Goal: Browse casually

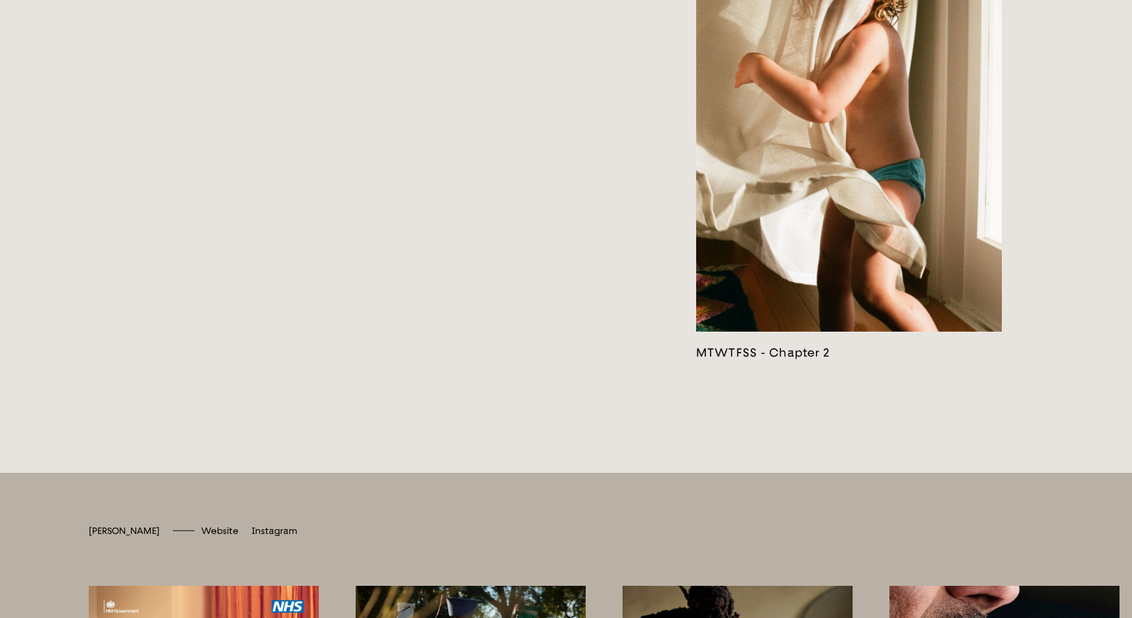
scroll to position [3468, 0]
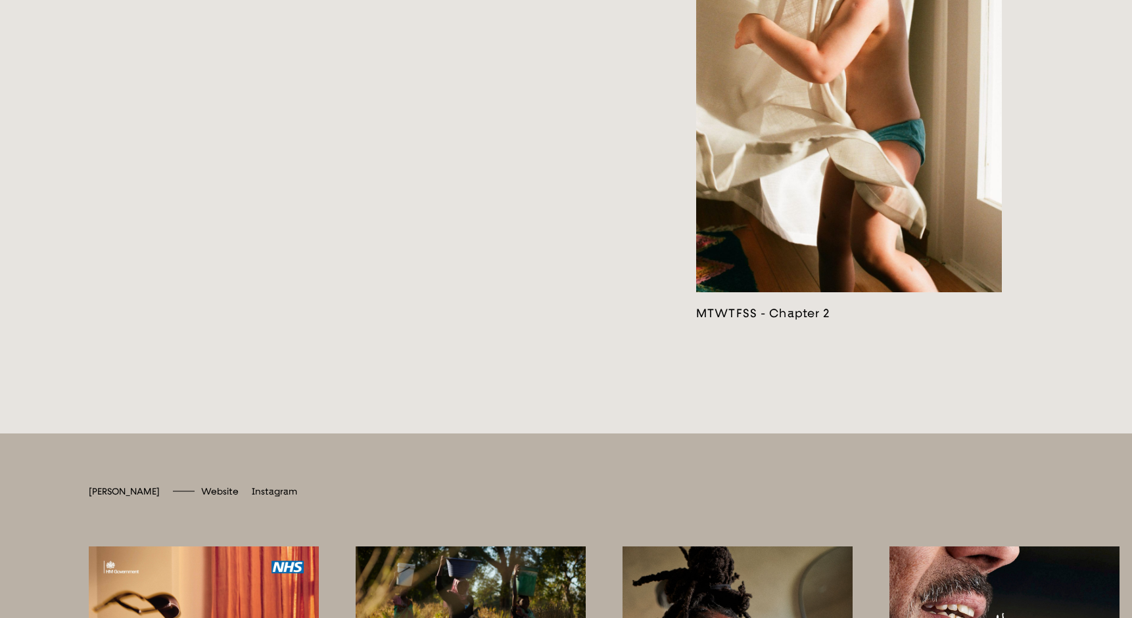
click at [894, 145] on link at bounding box center [849, 75] width 306 height 489
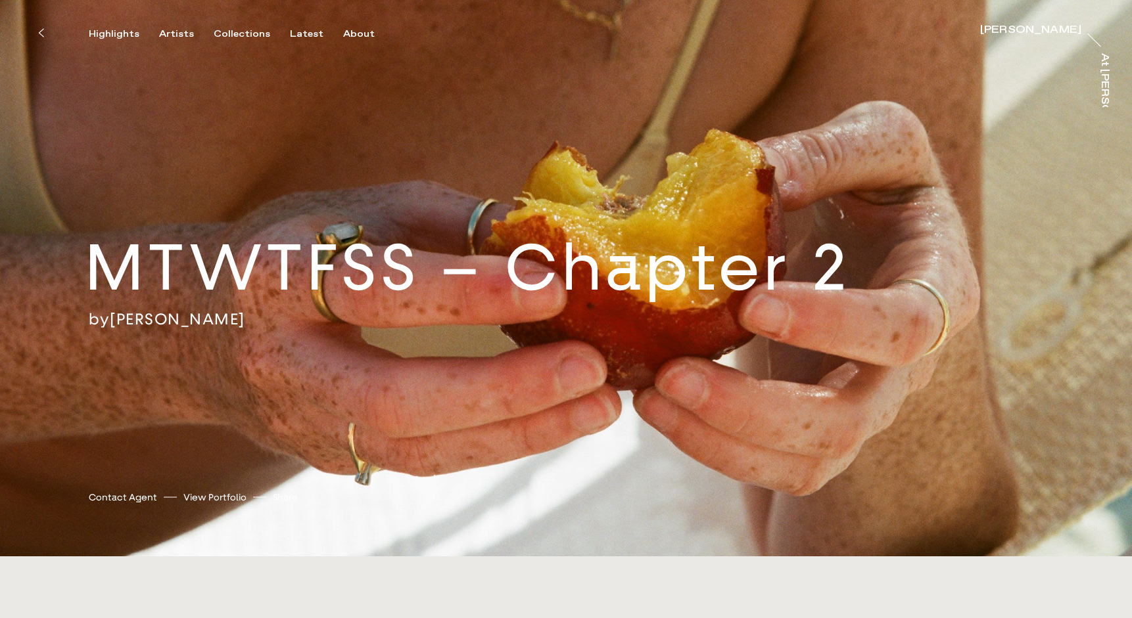
click at [41, 32] on icon at bounding box center [41, 33] width 6 height 11
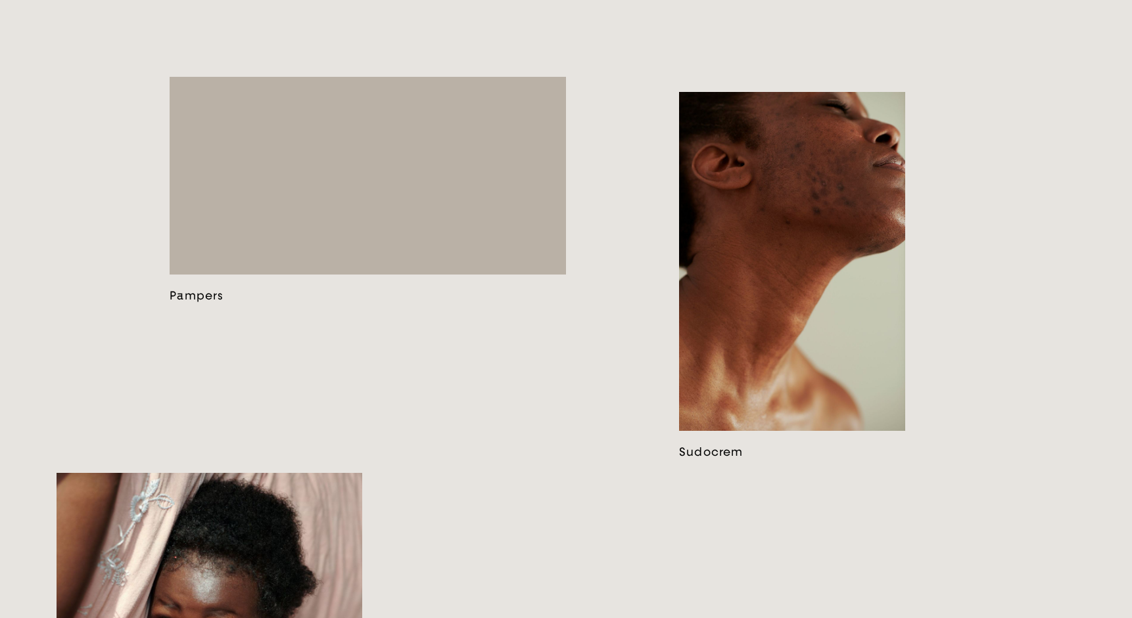
scroll to position [1255, 0]
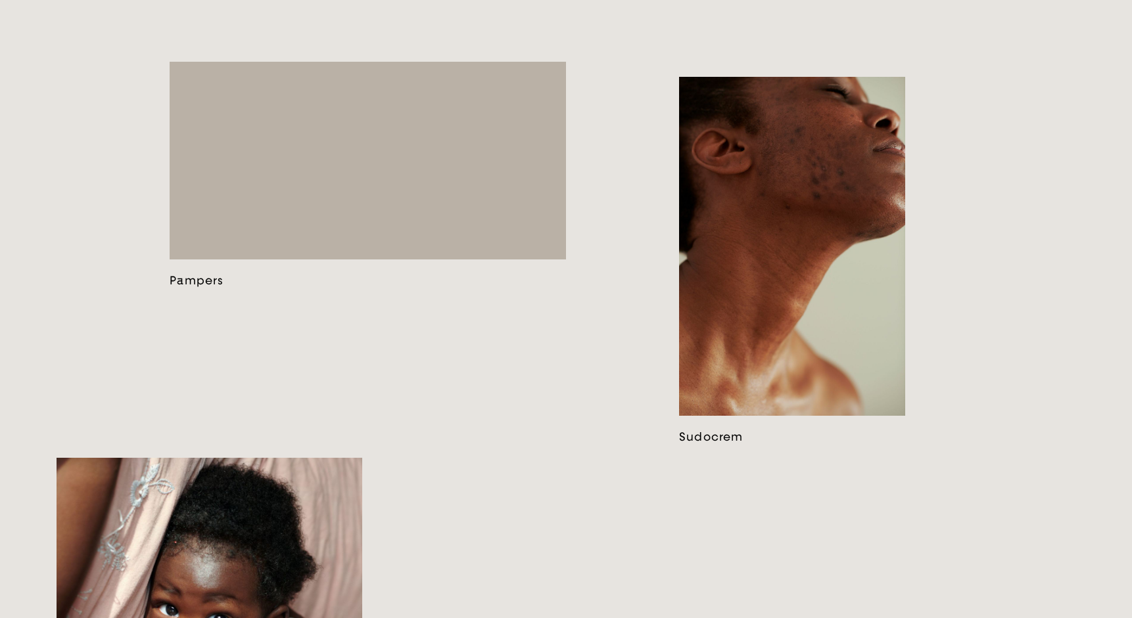
click at [381, 271] on link at bounding box center [368, 175] width 396 height 226
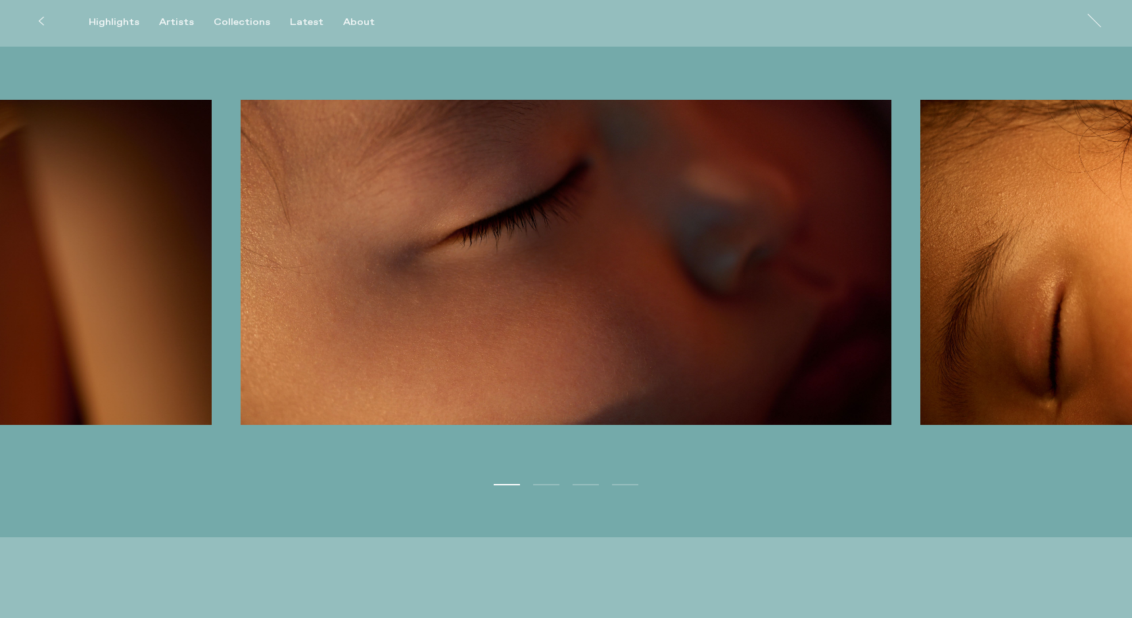
scroll to position [3951, 0]
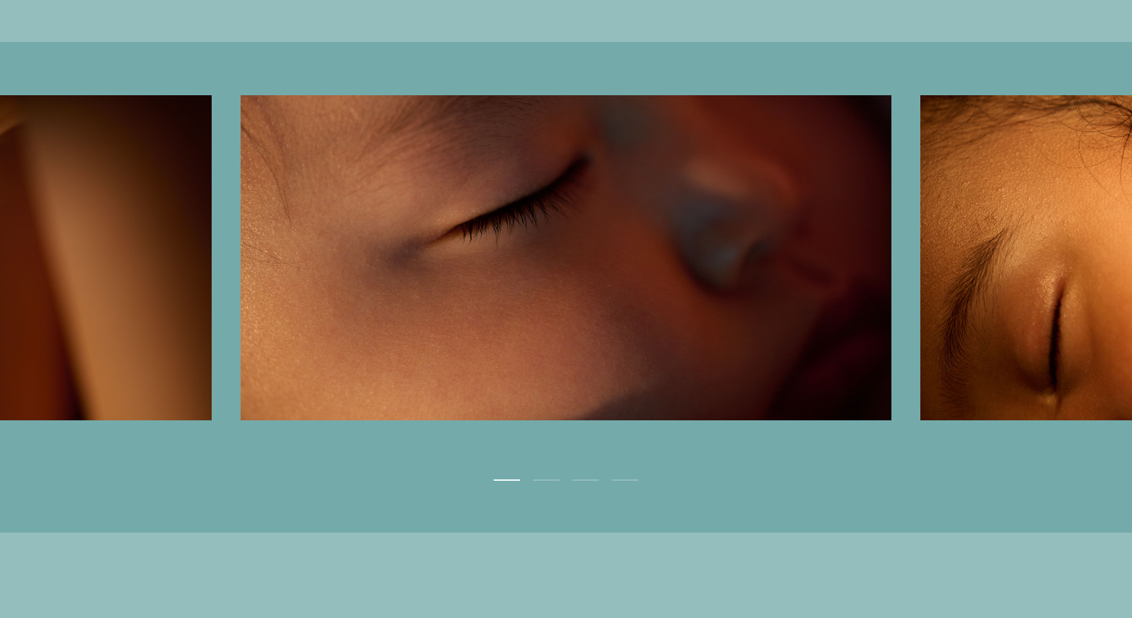
click at [555, 481] on button "2" at bounding box center [546, 480] width 26 height 1
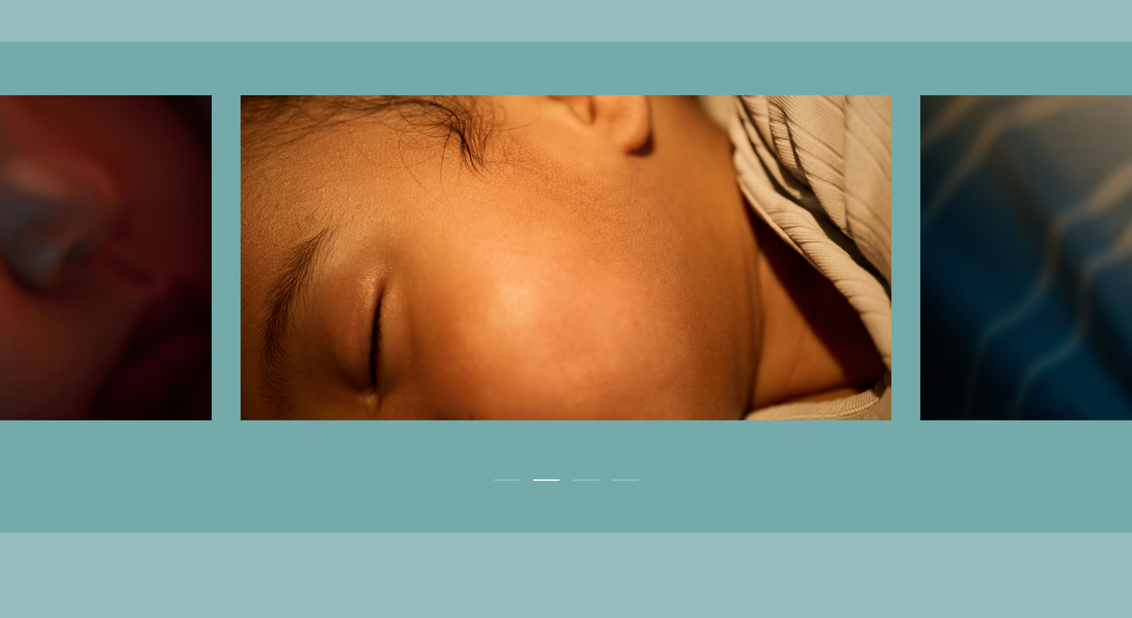
click at [584, 481] on button "3" at bounding box center [585, 480] width 26 height 1
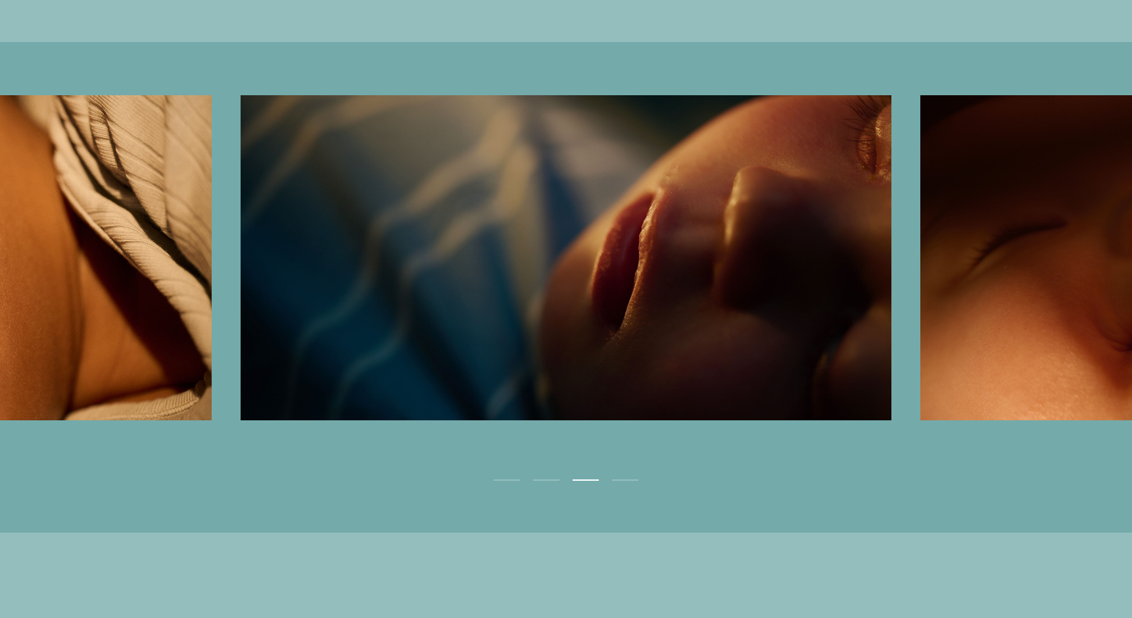
click at [618, 484] on ul "1 2 3 4" at bounding box center [566, 455] width 1132 height 60
click at [624, 483] on ul "1 2 3 4" at bounding box center [566, 455] width 1132 height 60
click at [628, 485] on ul "1 2 3 4" at bounding box center [566, 455] width 1132 height 60
click at [618, 485] on ul "1 2 3 4" at bounding box center [566, 455] width 1132 height 60
click at [984, 256] on button "Next" at bounding box center [849, 260] width 566 height 330
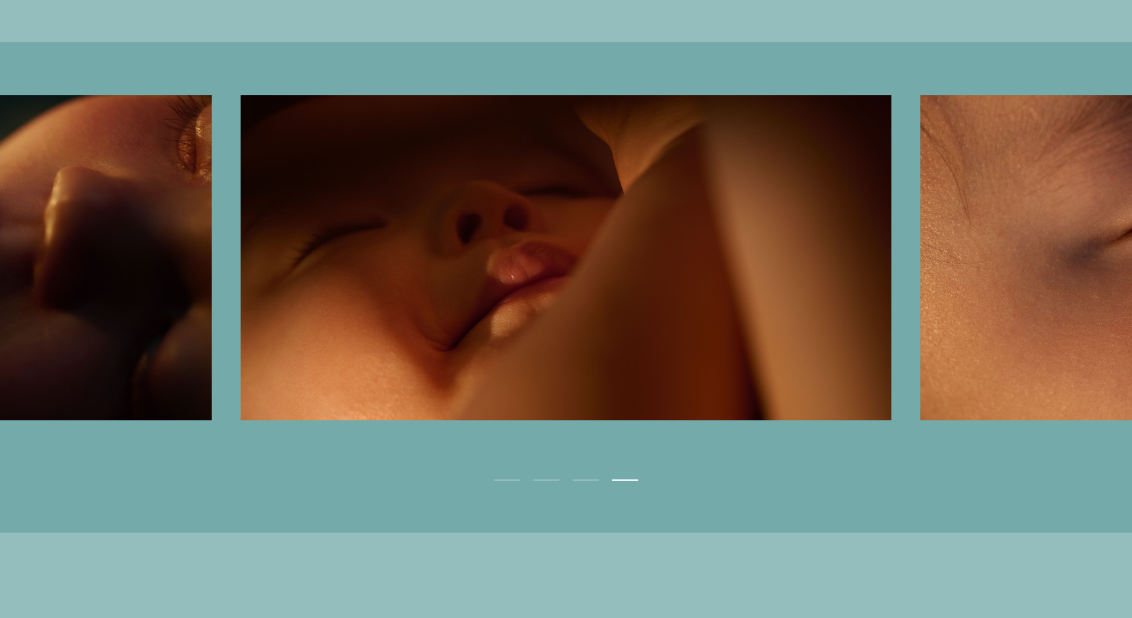
click at [1001, 274] on button "Next" at bounding box center [849, 260] width 566 height 330
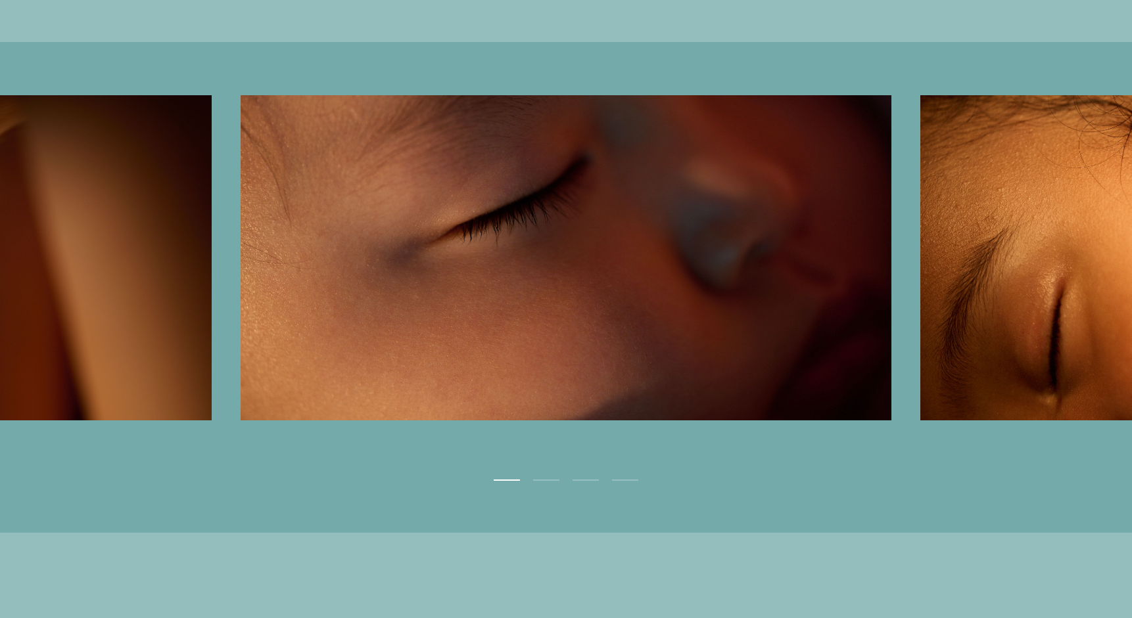
click at [1001, 274] on button "Next" at bounding box center [849, 260] width 566 height 330
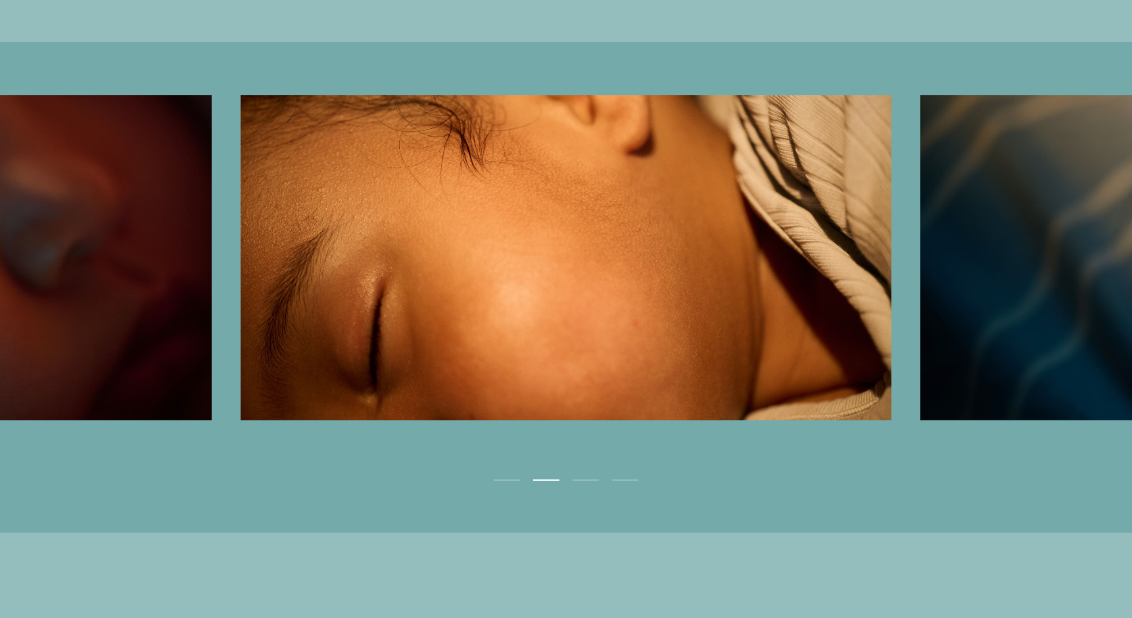
click at [1001, 274] on button "Next" at bounding box center [849, 260] width 566 height 330
